Goal: Task Accomplishment & Management: Use online tool/utility

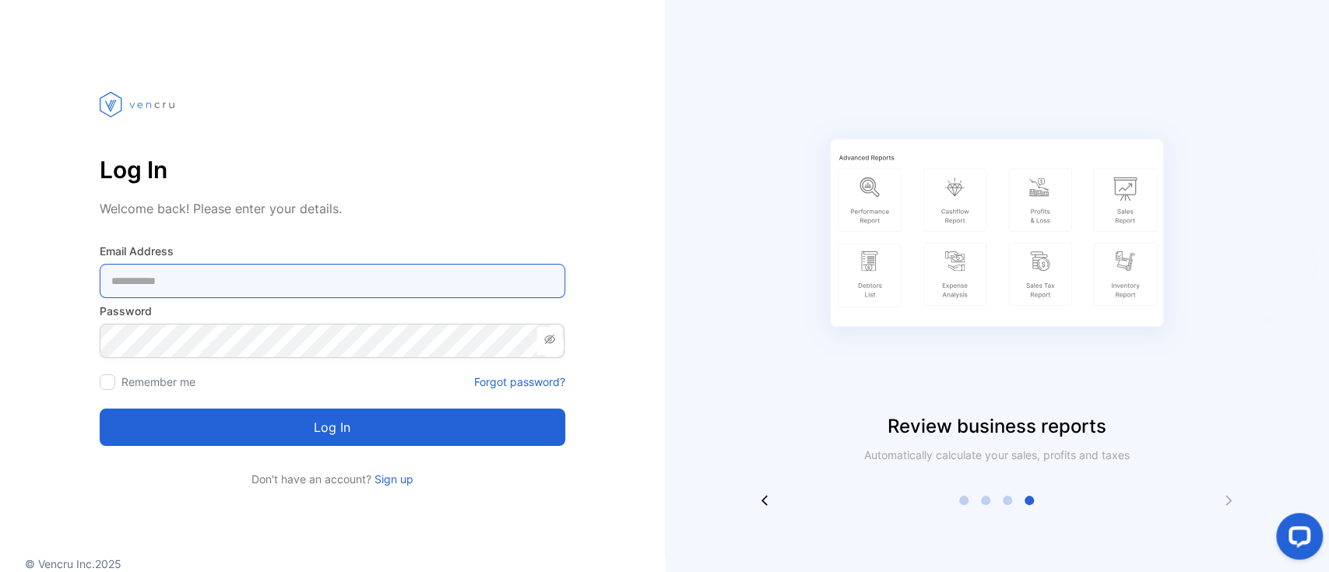
type Address-inputemail "**********"
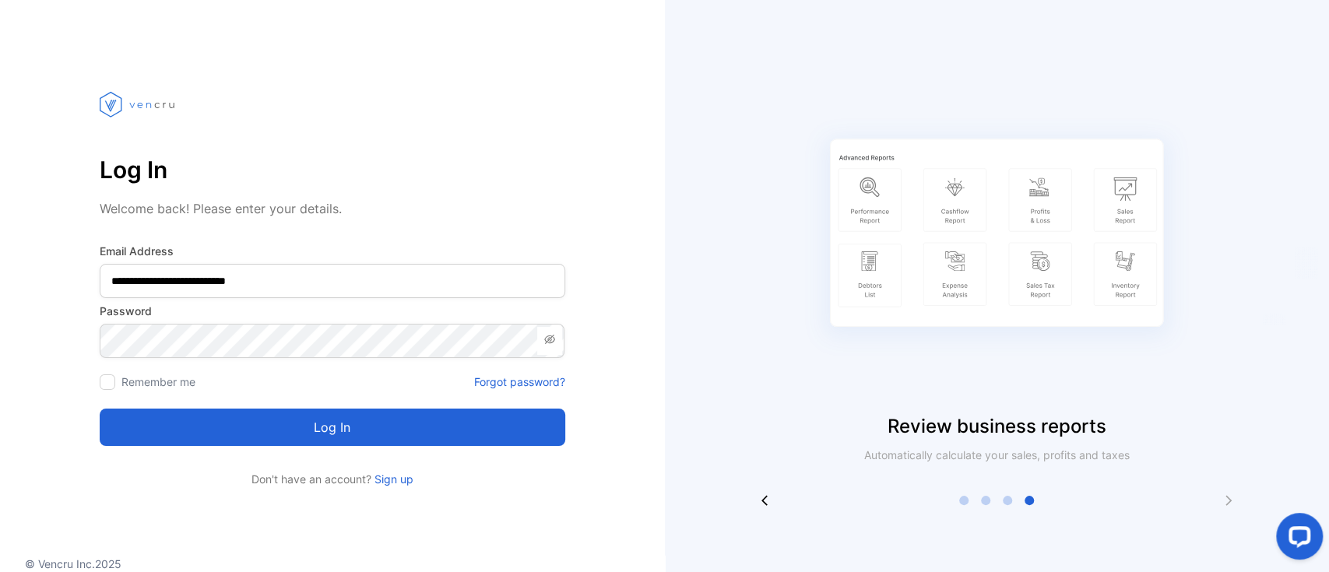
click at [548, 123] on div at bounding box center [332, 106] width 465 height 89
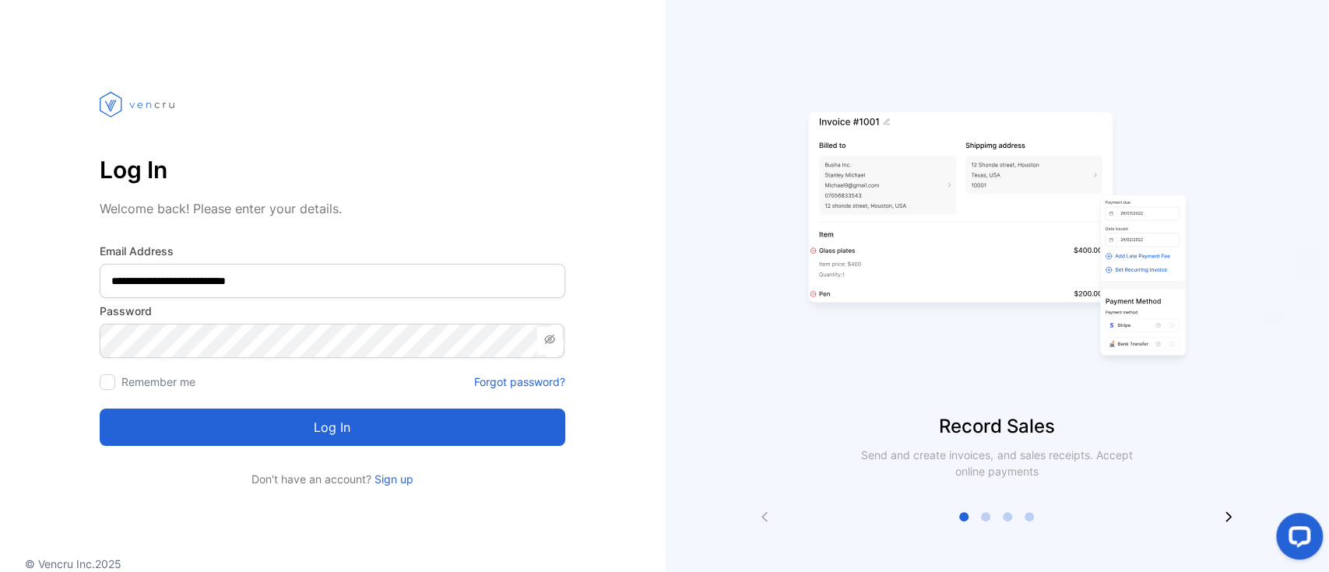
click at [324, 426] on button "Log in" at bounding box center [332, 427] width 465 height 37
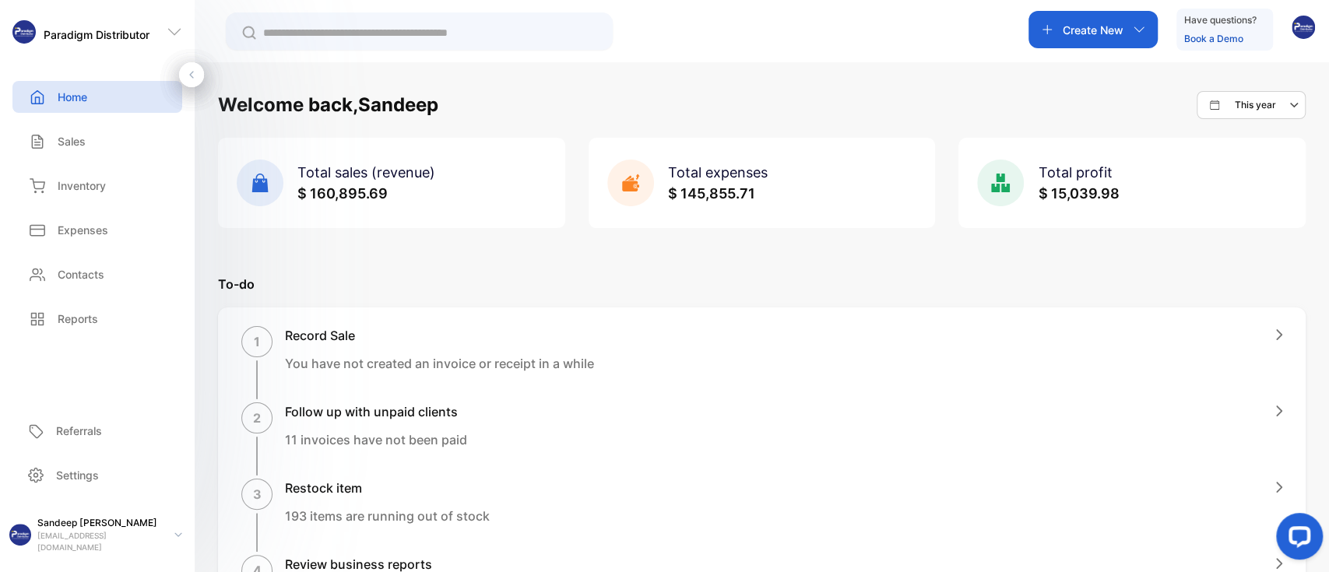
click at [710, 86] on div "Welcome back, Sandeep This year Total sales (revenue) $ 160,895.69 Total expens…" at bounding box center [762, 348] width 1134 height 572
click at [745, 95] on div "Welcome back, Sandeep This year" at bounding box center [761, 105] width 1087 height 28
click at [762, 113] on div "Welcome back, Sandeep This year" at bounding box center [761, 105] width 1087 height 28
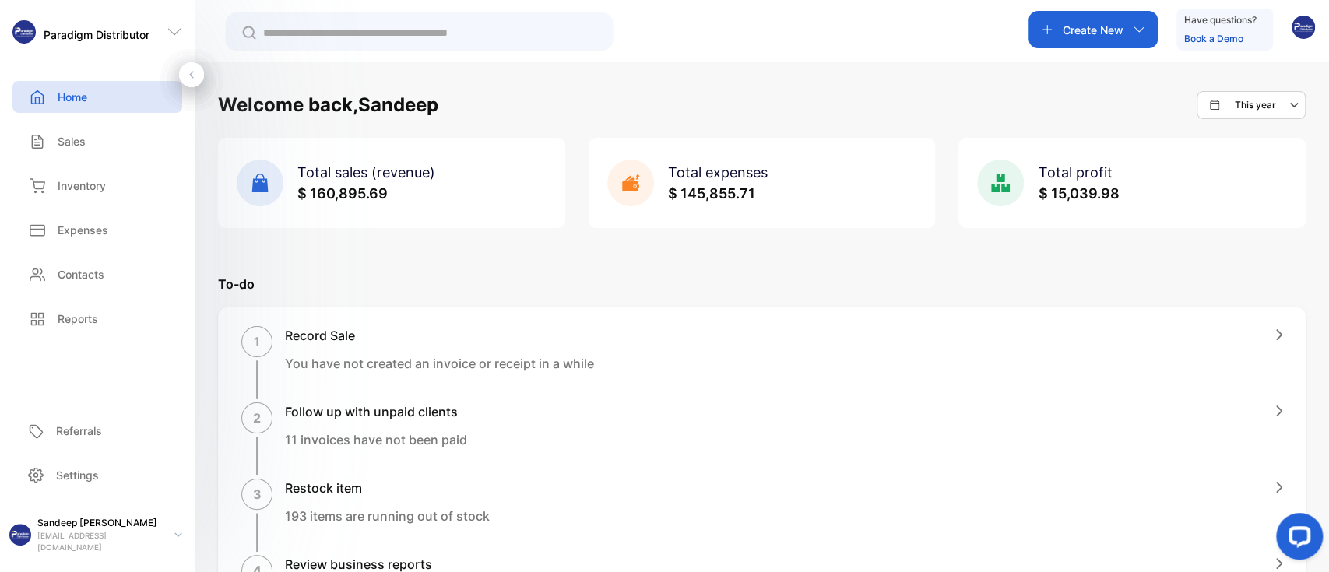
click at [809, 111] on div "Welcome back, Sandeep This year" at bounding box center [761, 105] width 1087 height 28
click at [81, 155] on div "Sales" at bounding box center [97, 141] width 170 height 32
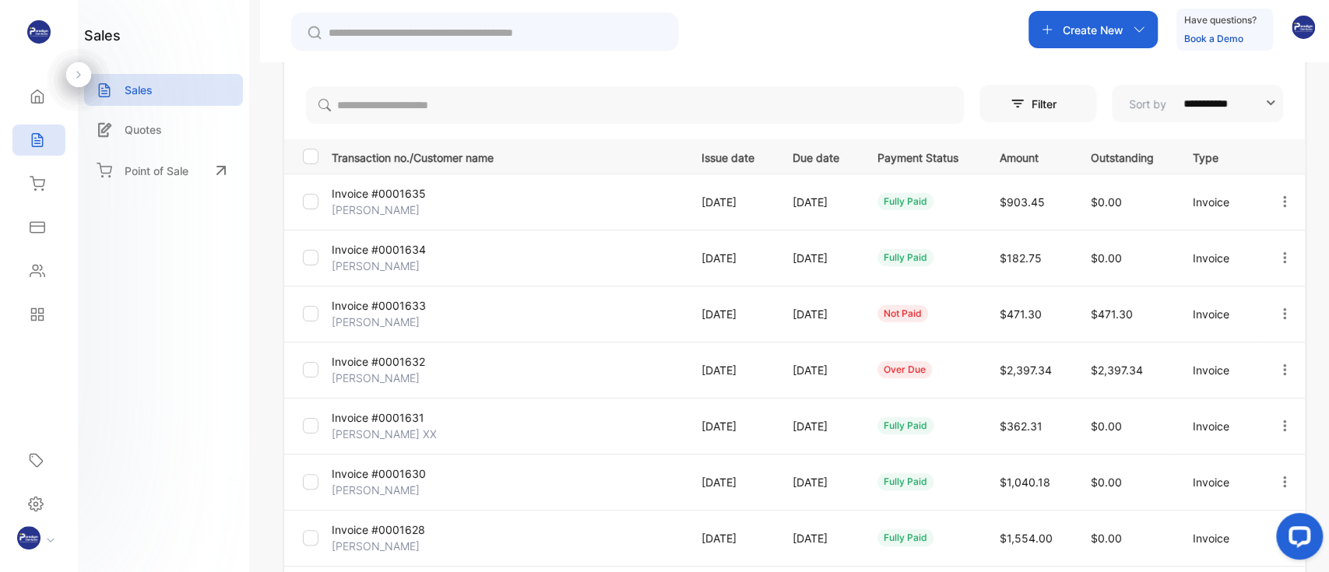
scroll to position [13, 0]
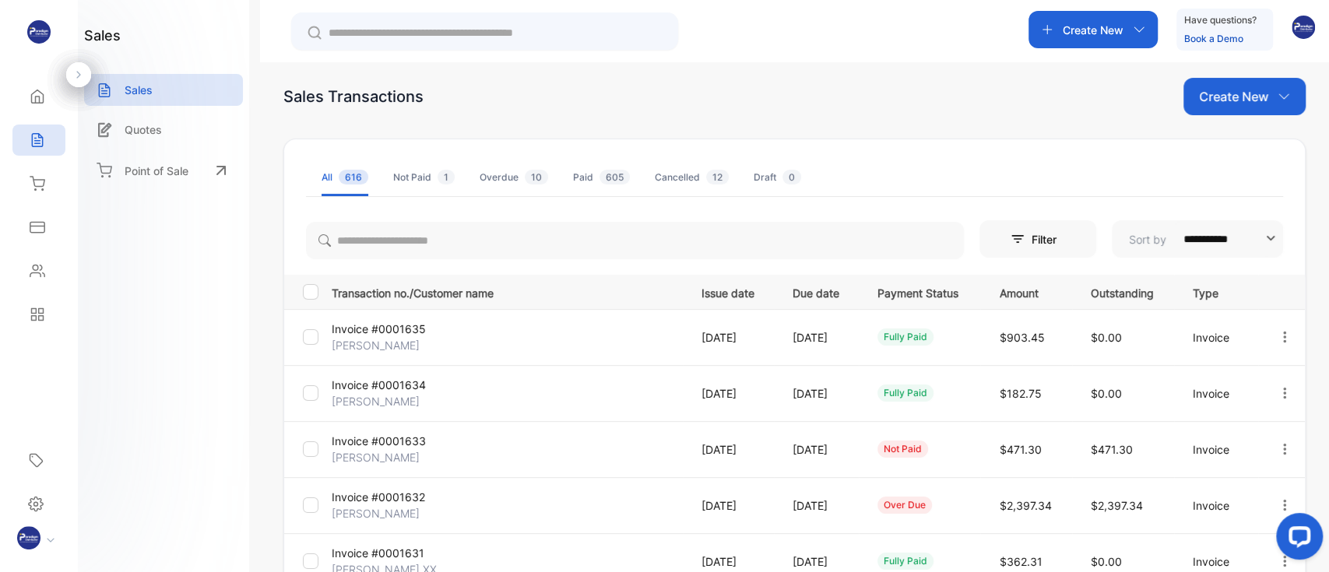
click at [792, 86] on div "Sales Transactions Create New" at bounding box center [794, 96] width 1022 height 37
click at [838, 94] on div "Sales Transactions Create New" at bounding box center [794, 96] width 1022 height 37
click at [33, 105] on div "Home" at bounding box center [38, 96] width 53 height 31
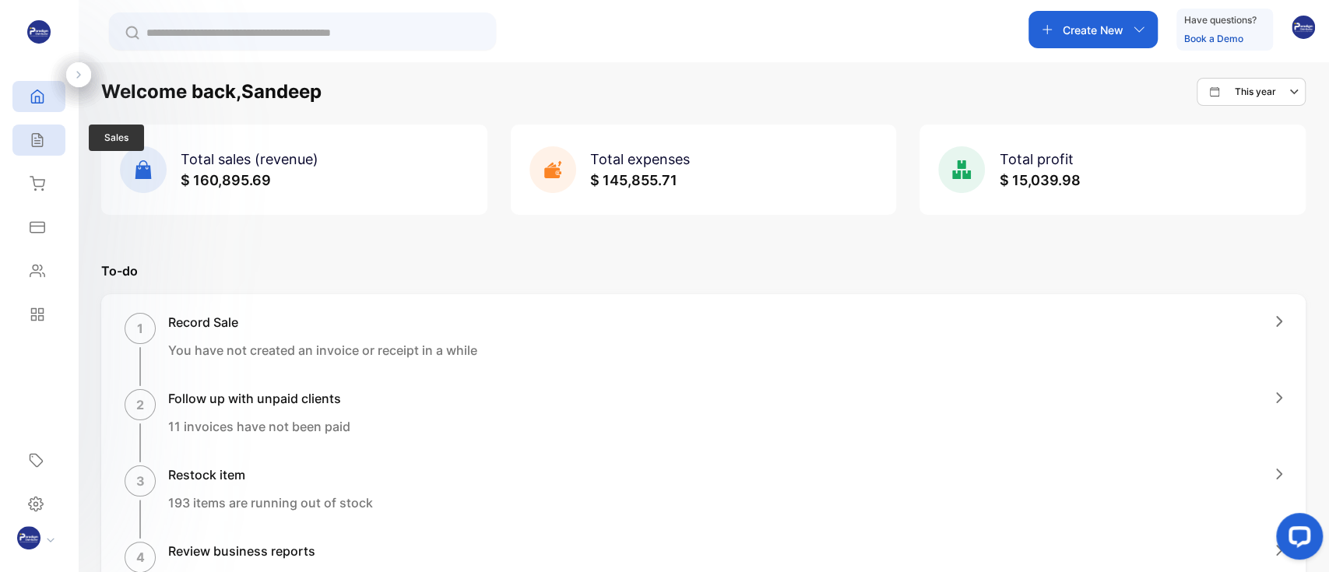
click at [30, 142] on icon at bounding box center [38, 140] width 16 height 16
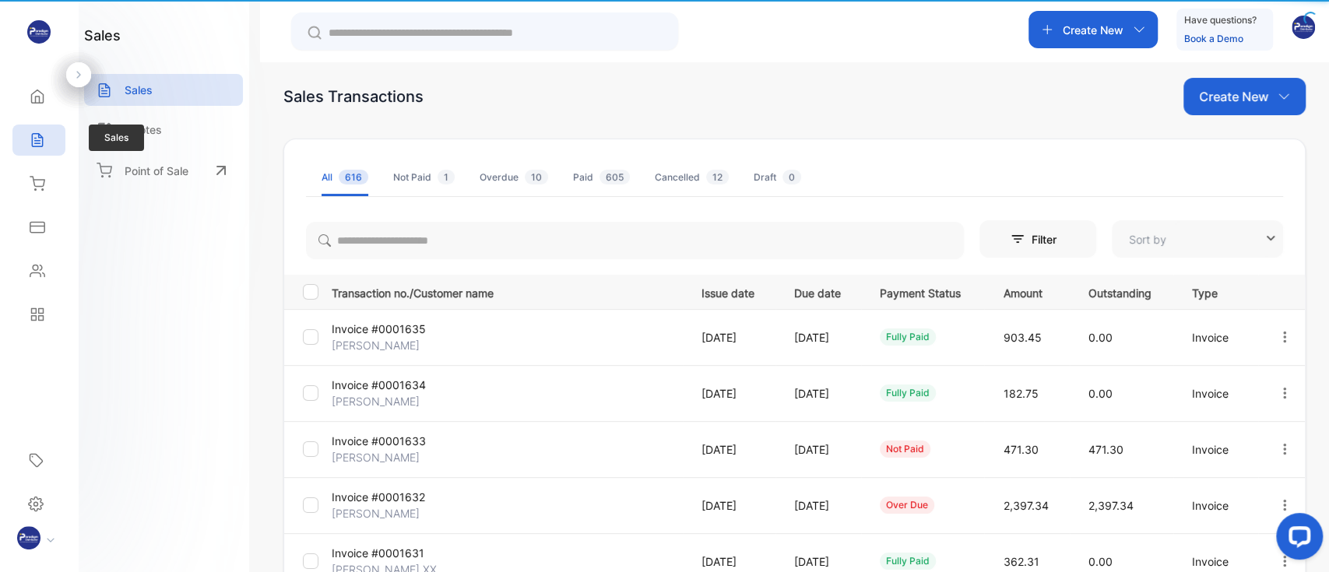
type input "**********"
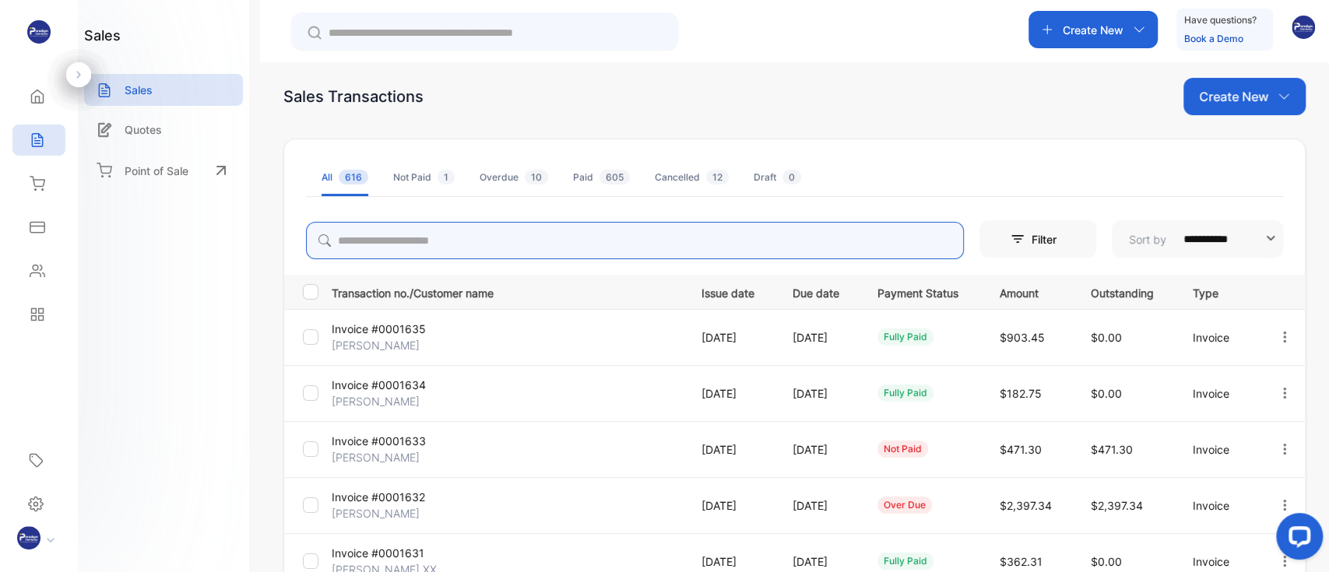
click at [456, 244] on input "search" at bounding box center [635, 240] width 658 height 37
type input "*****"
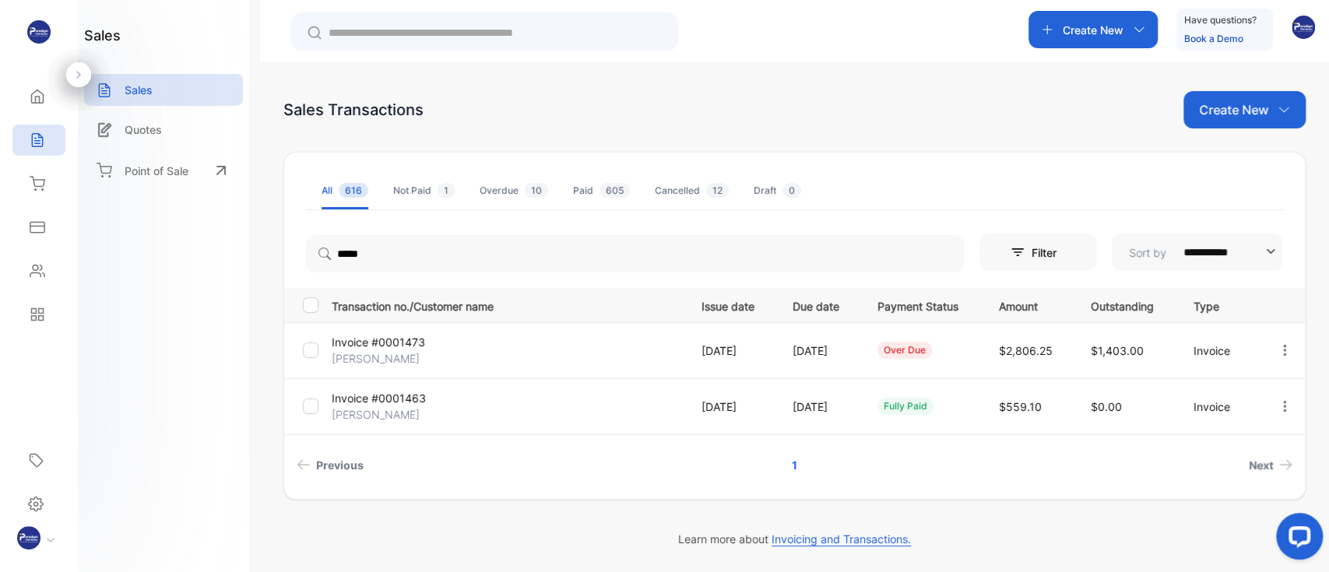
click at [394, 413] on p "[PERSON_NAME]" at bounding box center [390, 414] width 117 height 16
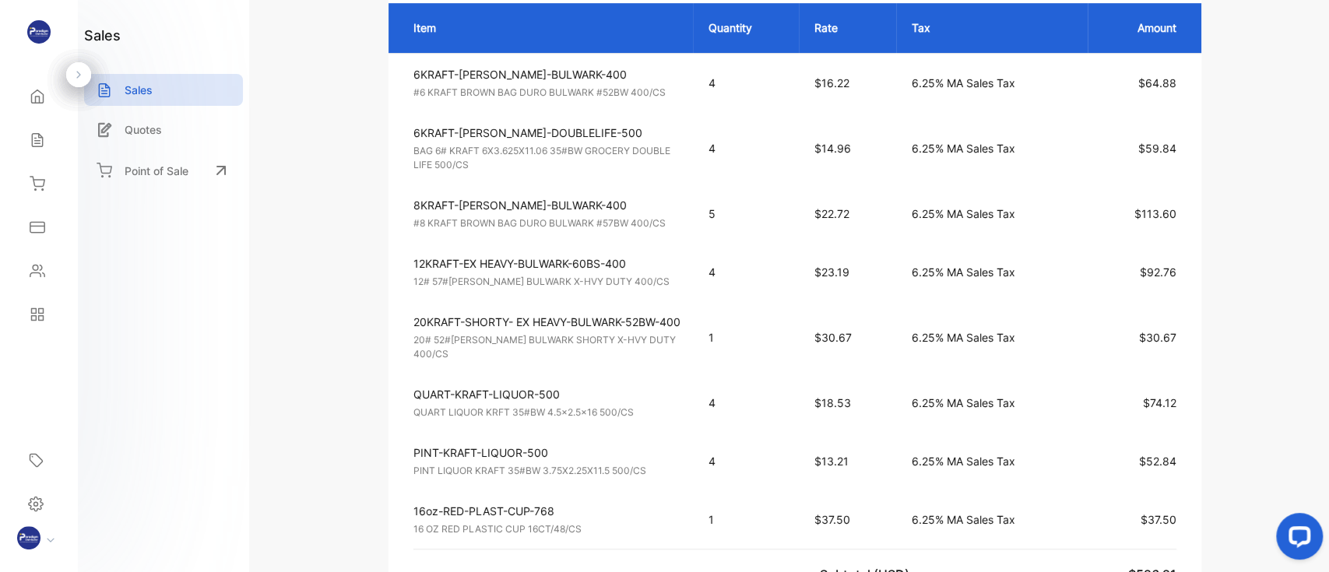
scroll to position [436, 0]
